Goal: Information Seeking & Learning: Learn about a topic

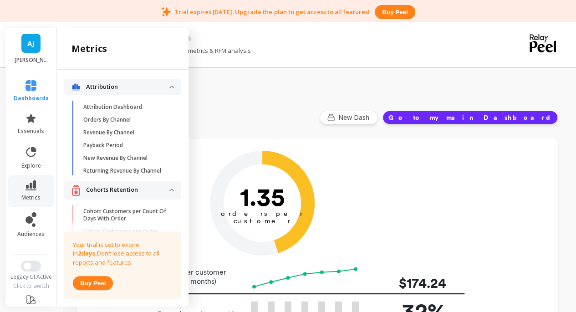
scroll to position [142, 0]
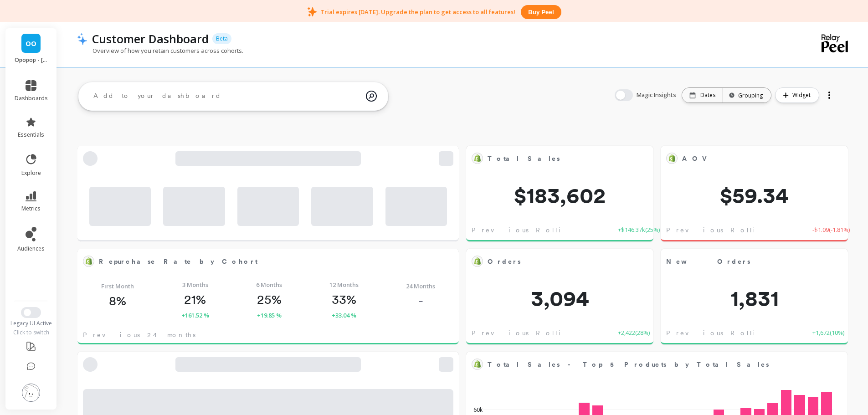
scroll to position [244, 543]
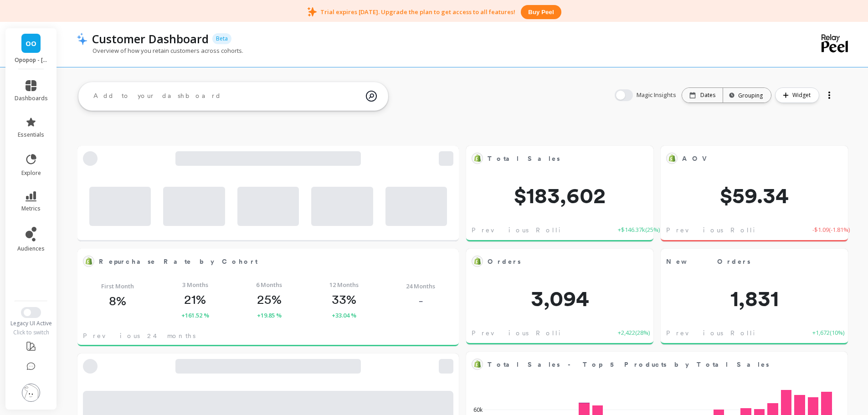
click at [30, 387] on img at bounding box center [31, 392] width 18 height 18
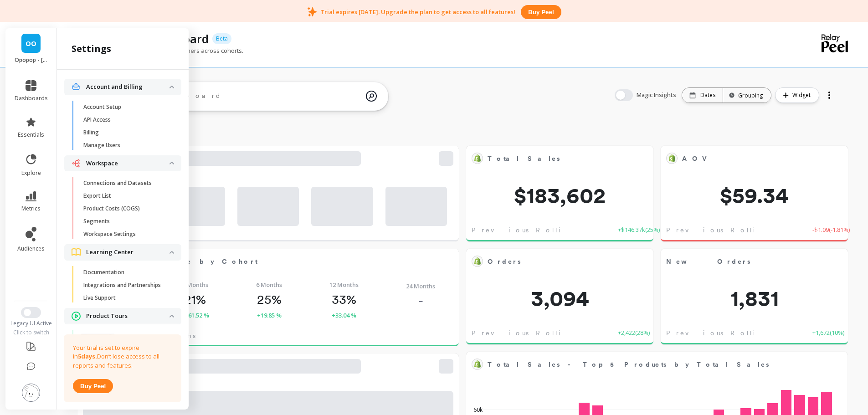
scroll to position [244, 348]
click at [122, 183] on p "Connections and Datasets" at bounding box center [117, 182] width 68 height 7
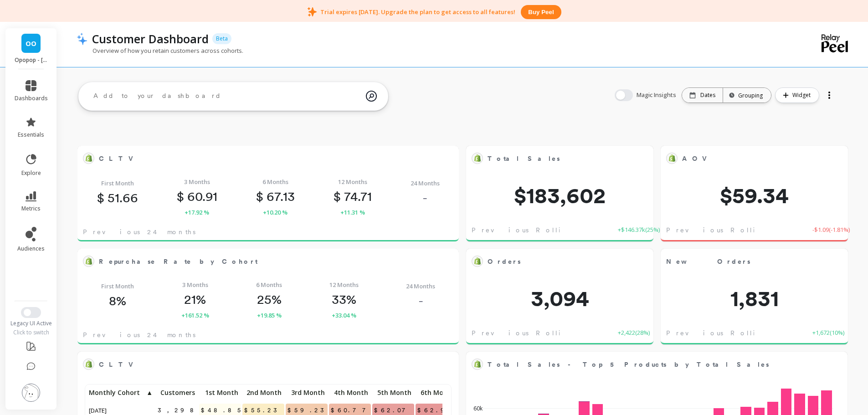
scroll to position [244, 543]
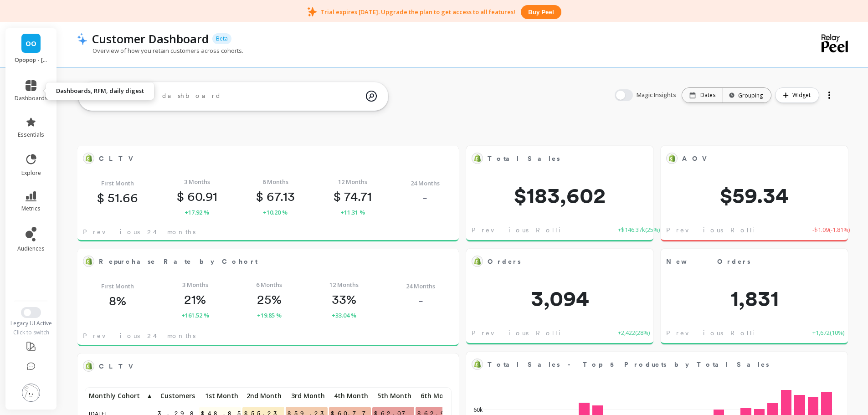
click at [36, 95] on span "dashboards" at bounding box center [31, 98] width 33 height 7
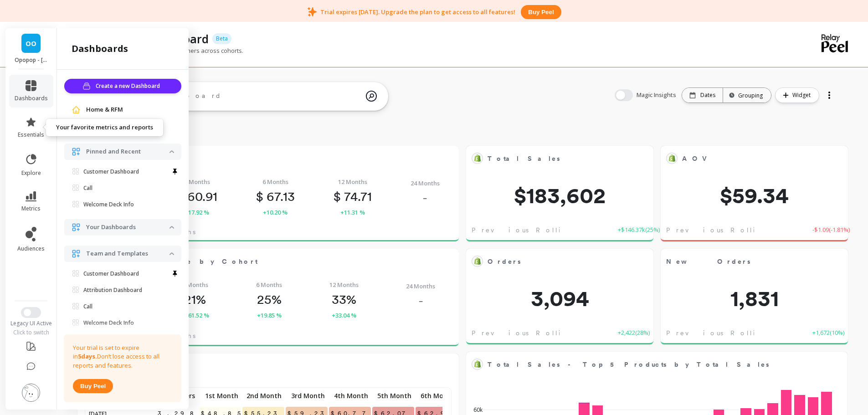
click at [35, 128] on link "essentials" at bounding box center [31, 128] width 33 height 22
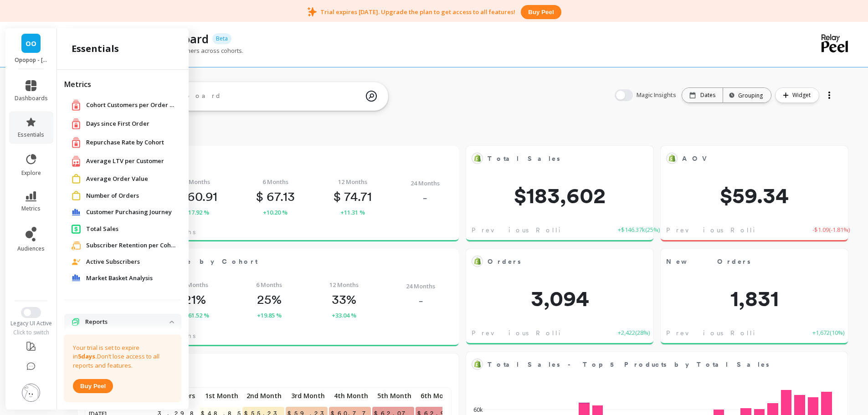
scroll to position [12, 0]
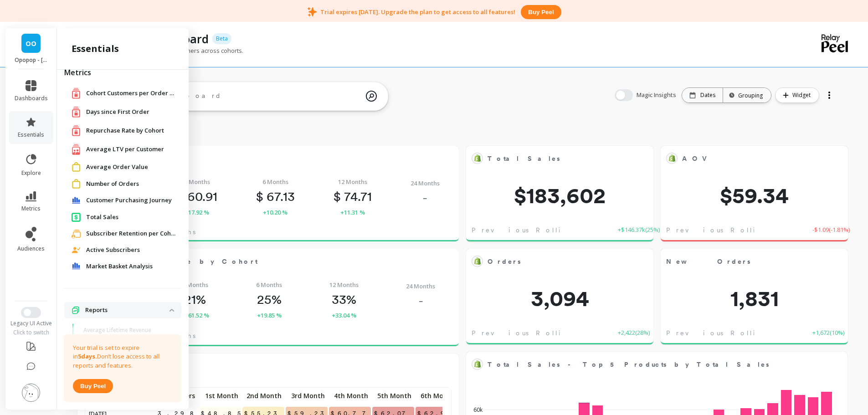
click at [116, 186] on span "Number of Orders" at bounding box center [112, 183] width 53 height 9
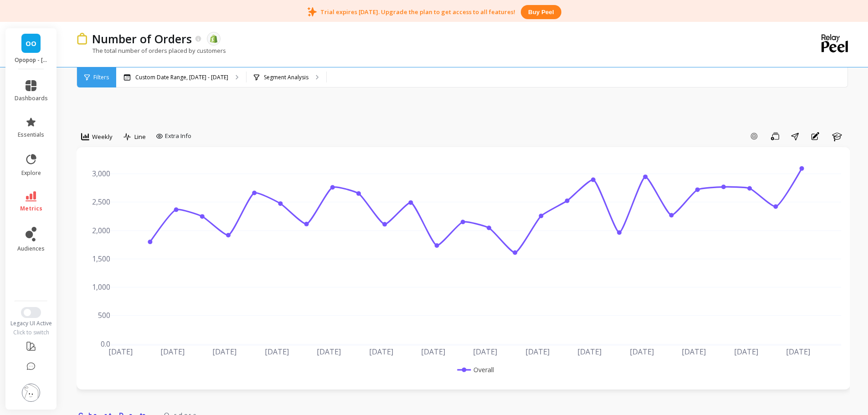
click at [103, 142] on div "Weekly" at bounding box center [96, 136] width 37 height 15
click at [111, 212] on div "Monthly" at bounding box center [110, 209] width 52 height 9
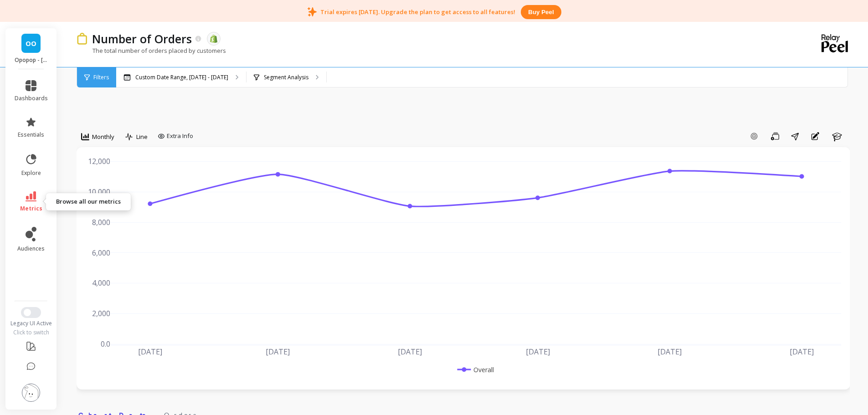
click at [36, 199] on link "metrics" at bounding box center [31, 201] width 33 height 21
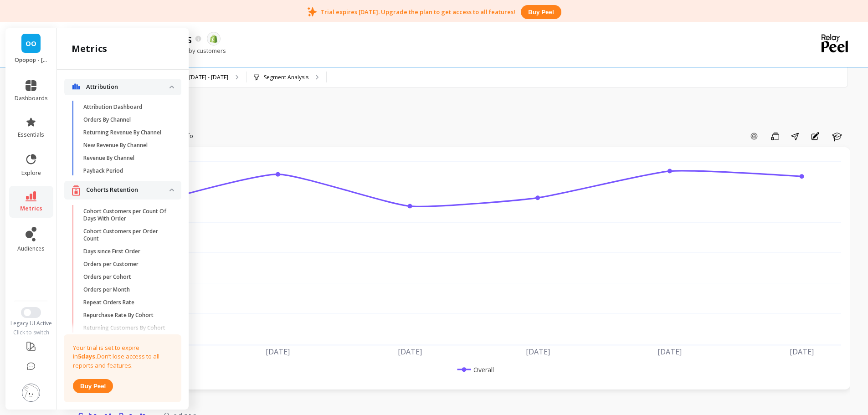
drag, startPoint x: 240, startPoint y: 104, endPoint x: 238, endPoint y: 109, distance: 5.2
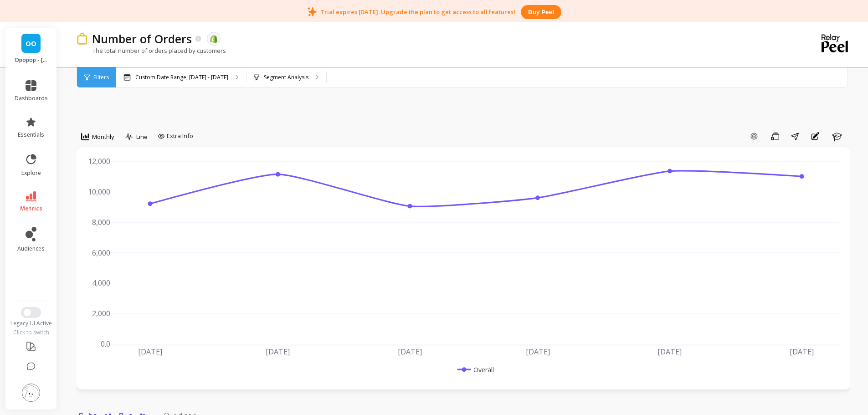
click at [26, 47] on span "OO" at bounding box center [31, 43] width 11 height 10
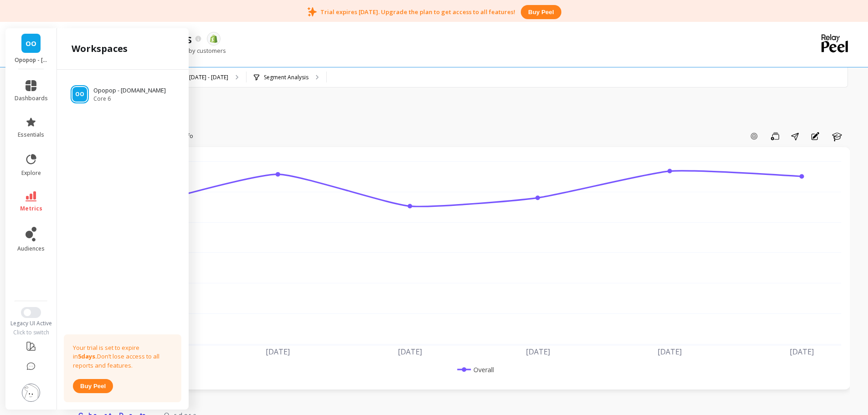
click at [23, 394] on img at bounding box center [31, 392] width 18 height 18
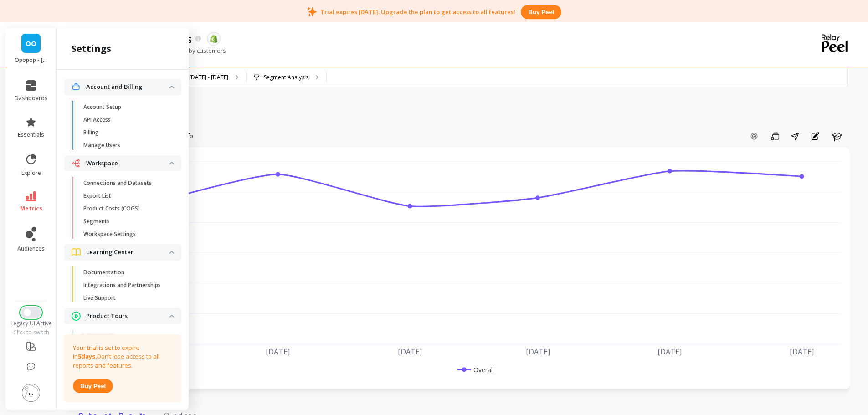
click at [28, 313] on span "Switch to New UI" at bounding box center [27, 312] width 7 height 7
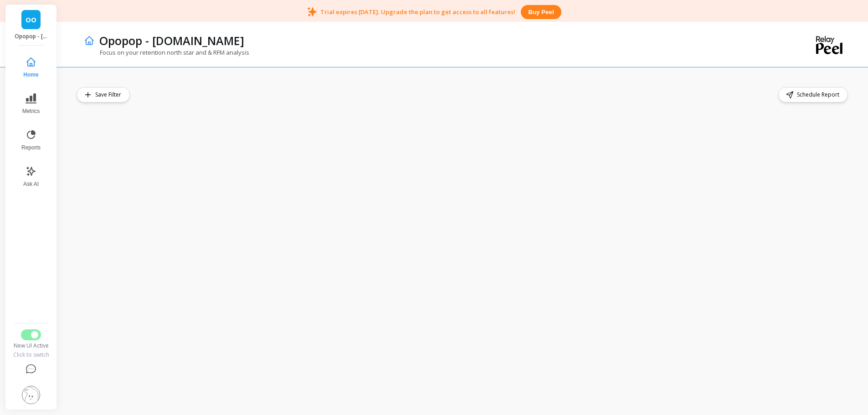
click at [41, 97] on button "Metrics" at bounding box center [31, 103] width 30 height 33
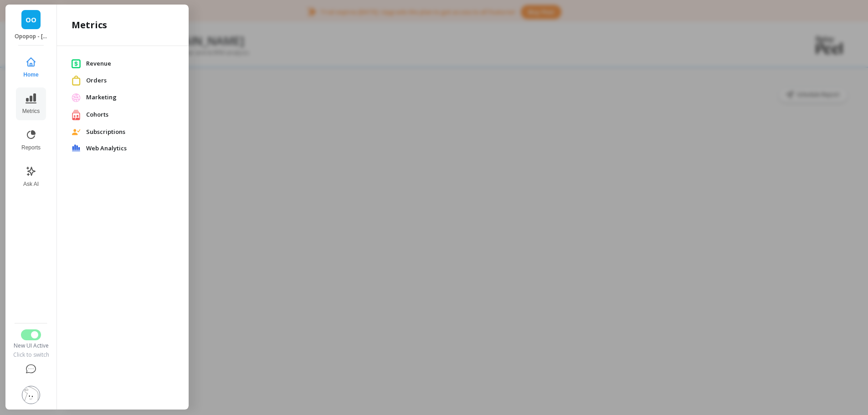
click at [102, 132] on span "Subscriptions" at bounding box center [130, 132] width 88 height 9
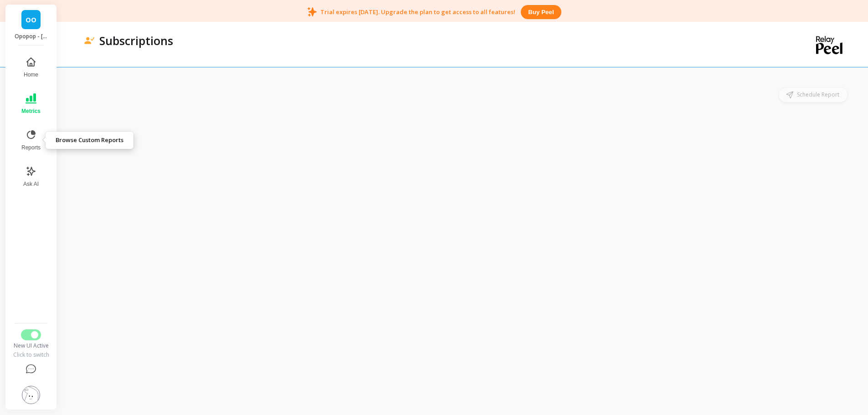
click at [31, 131] on icon at bounding box center [31, 134] width 11 height 11
click at [33, 93] on icon at bounding box center [31, 98] width 11 height 11
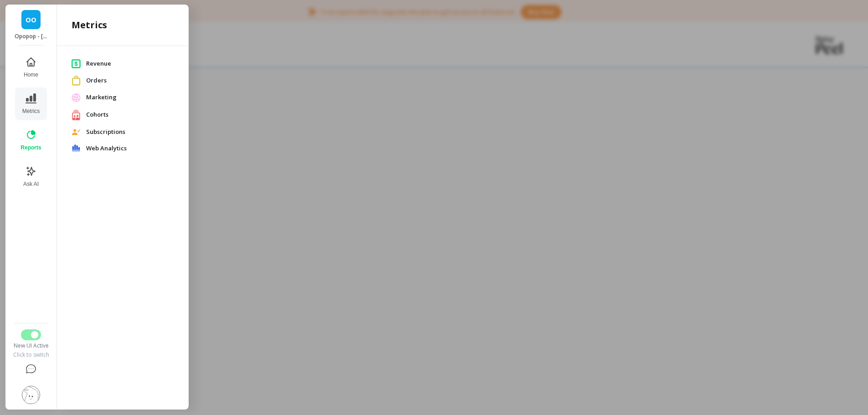
click at [104, 115] on span "Cohorts" at bounding box center [130, 114] width 88 height 9
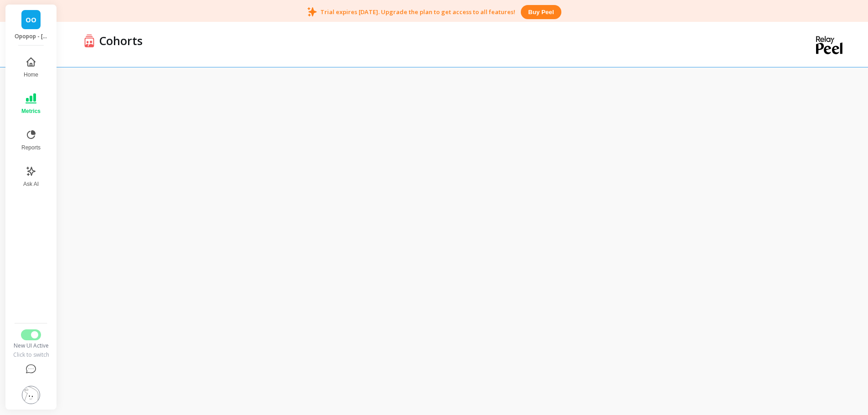
click at [32, 102] on icon at bounding box center [31, 98] width 11 height 10
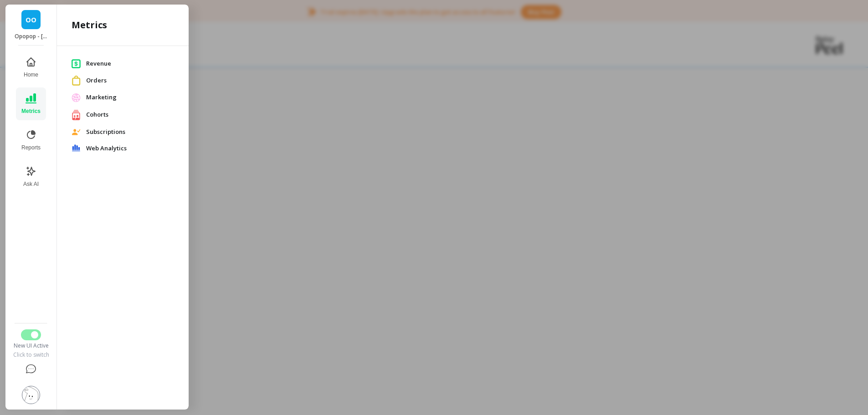
click at [112, 131] on span "Subscriptions" at bounding box center [130, 132] width 88 height 9
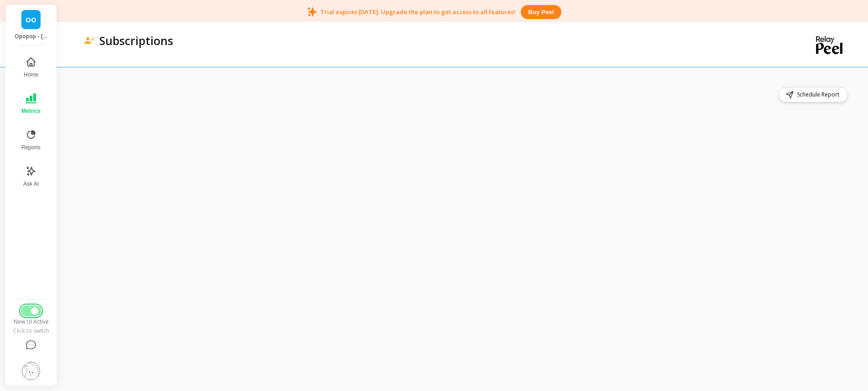
click at [34, 307] on span "Switch to Legacy UI" at bounding box center [34, 310] width 7 height 7
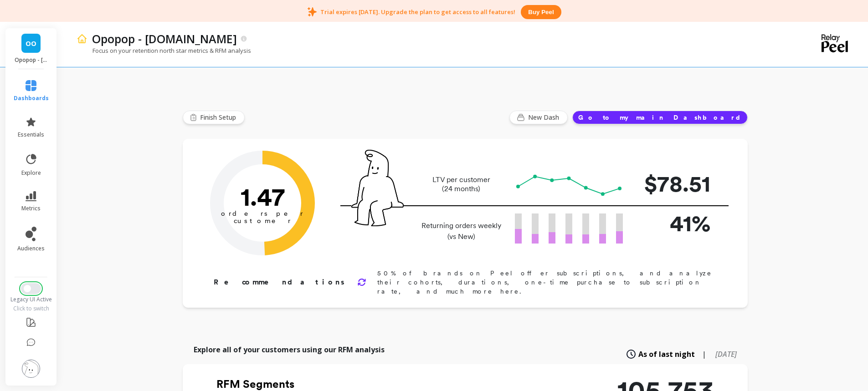
click at [28, 288] on span "Switch to New UI" at bounding box center [27, 288] width 7 height 7
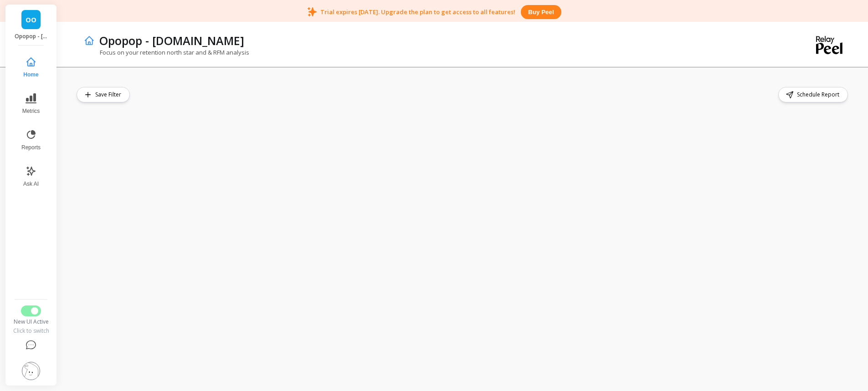
click at [815, 96] on span "Schedule Report" at bounding box center [818, 94] width 45 height 9
click at [803, 94] on span "Schedule Report" at bounding box center [818, 94] width 45 height 9
click at [29, 102] on icon at bounding box center [31, 98] width 11 height 11
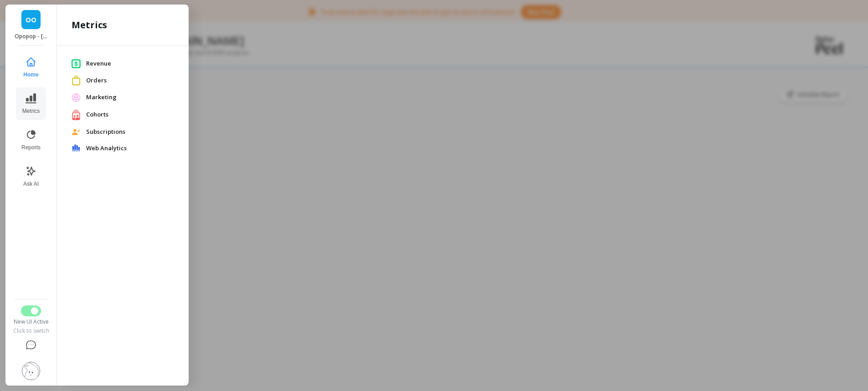
click at [99, 63] on span "Revenue" at bounding box center [130, 63] width 88 height 9
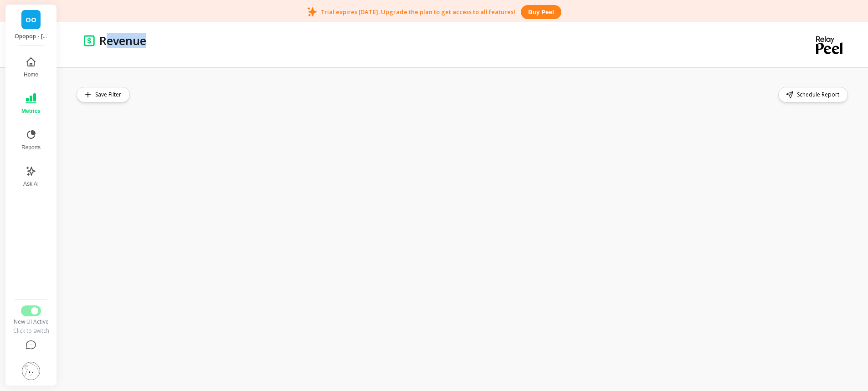
drag, startPoint x: 107, startPoint y: 41, endPoint x: 152, endPoint y: 42, distance: 45.1
click at [152, 42] on div "Revenue" at bounding box center [432, 40] width 674 height 15
click at [31, 108] on span "Metrics" at bounding box center [30, 110] width 19 height 7
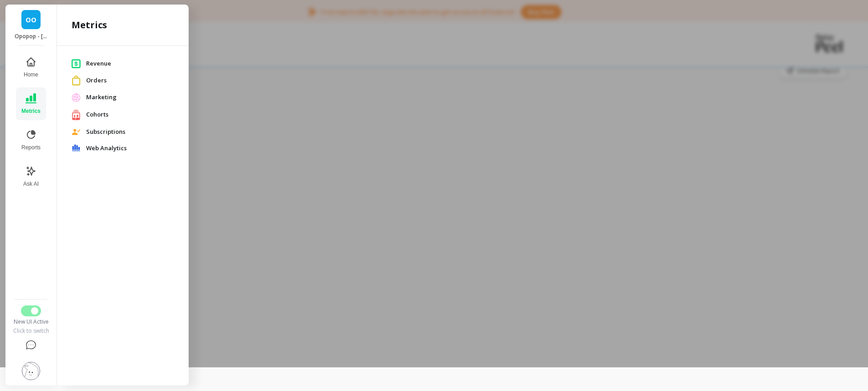
click at [457, 155] on div at bounding box center [434, 171] width 868 height 391
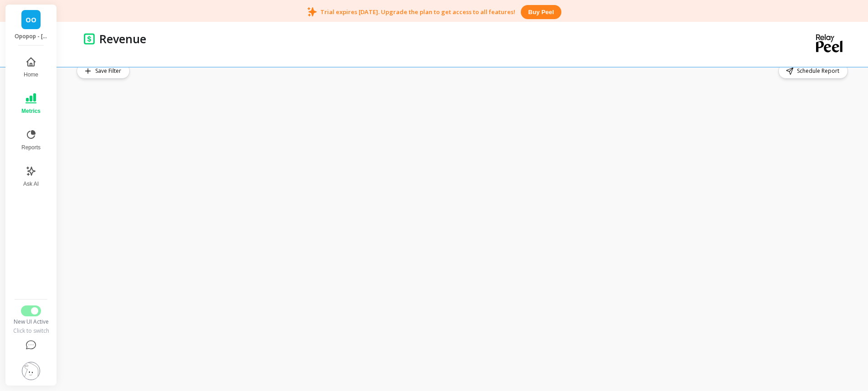
scroll to position [0, 0]
click at [31, 103] on icon at bounding box center [31, 98] width 11 height 10
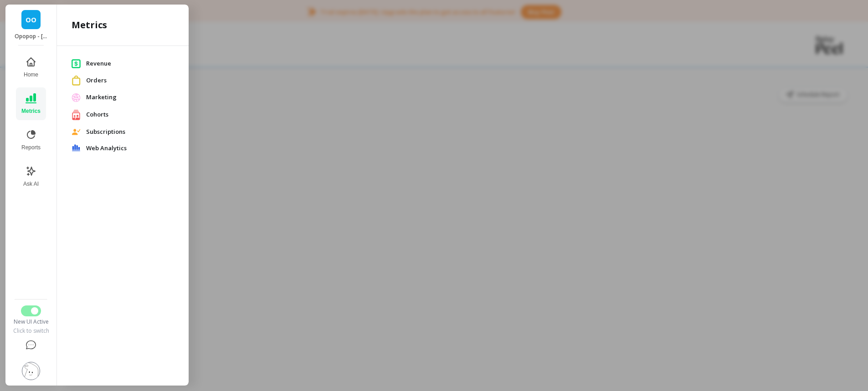
click at [330, 55] on div at bounding box center [434, 195] width 868 height 391
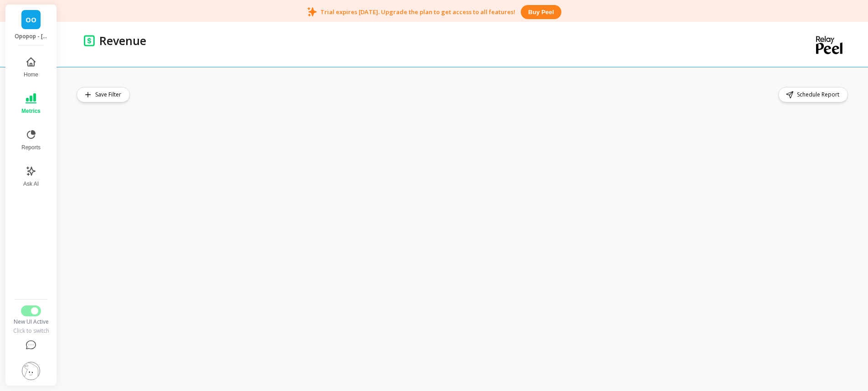
click at [180, 91] on div "Save Filter Schedule Report" at bounding box center [463, 94] width 773 height 15
drag, startPoint x: 164, startPoint y: 89, endPoint x: 192, endPoint y: 92, distance: 28.0
click at [192, 92] on div "Save Filter Schedule Report" at bounding box center [463, 94] width 773 height 15
drag, startPoint x: 184, startPoint y: 58, endPoint x: 178, endPoint y: 57, distance: 6.5
click at [183, 57] on div "Revenue" at bounding box center [426, 46] width 685 height 45
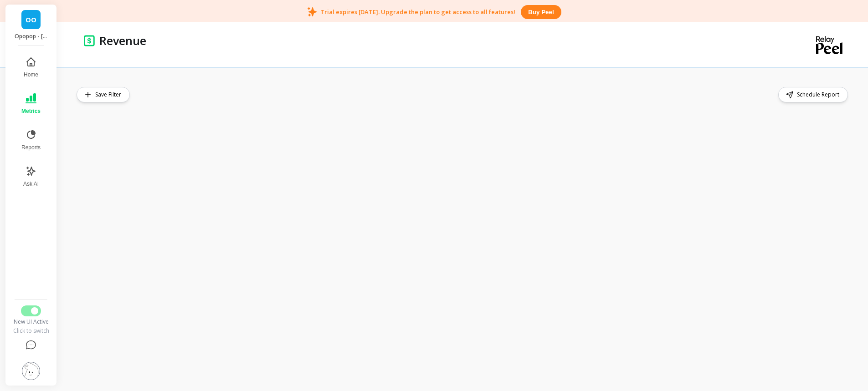
click at [134, 61] on div "Revenue" at bounding box center [426, 46] width 685 height 45
click at [275, 62] on div "Revenue" at bounding box center [426, 44] width 685 height 45
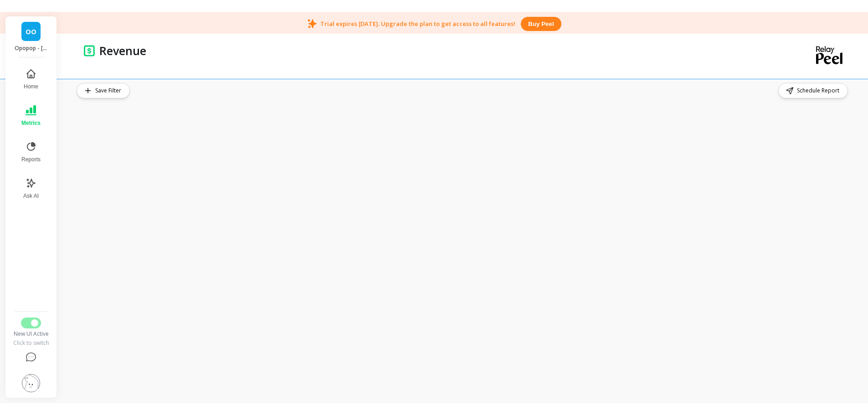
scroll to position [0, 0]
